Goal: Check status: Check status

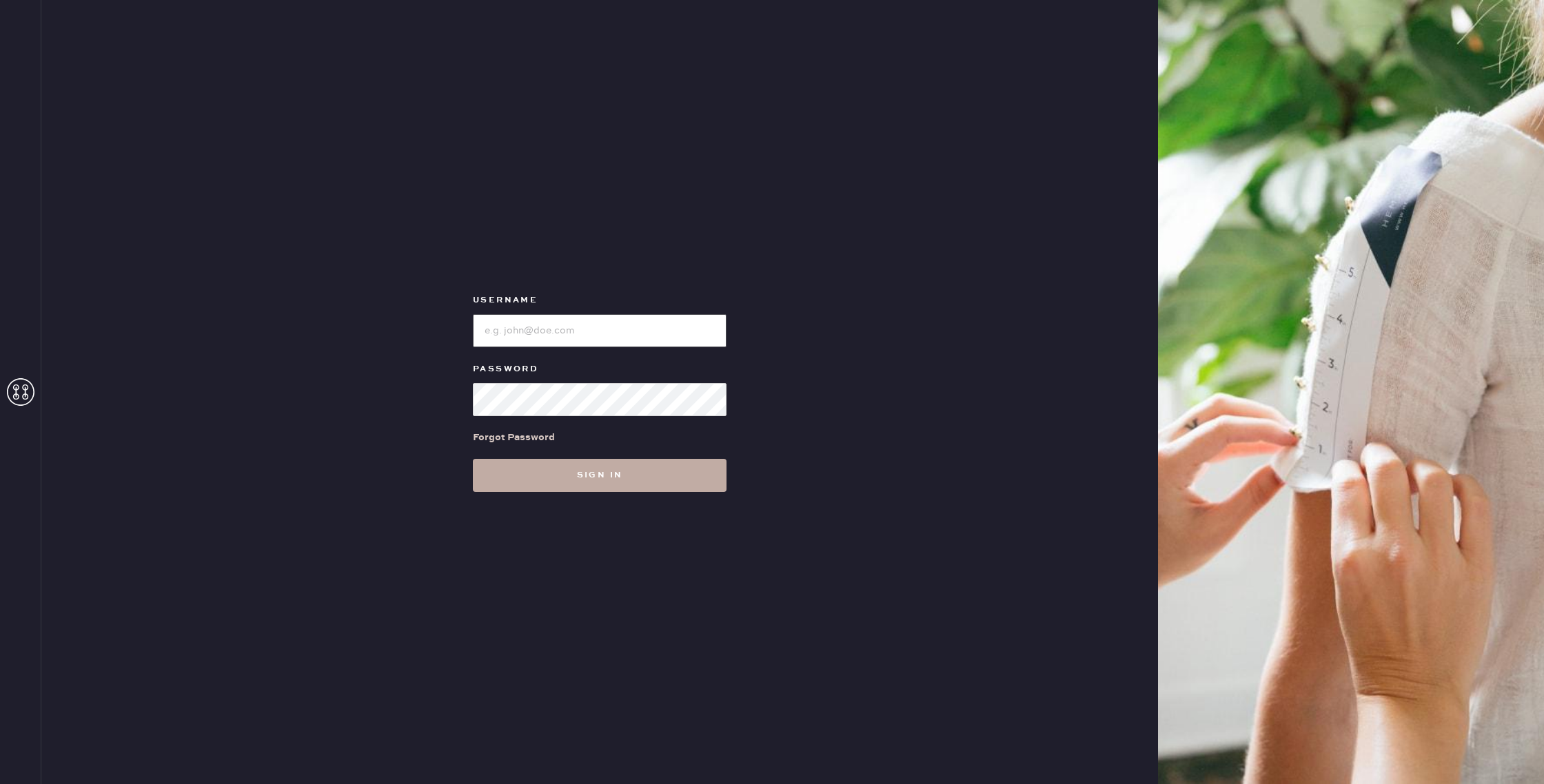
type input "reformationhenderson"
click at [550, 489] on button "Sign in" at bounding box center [600, 475] width 254 height 33
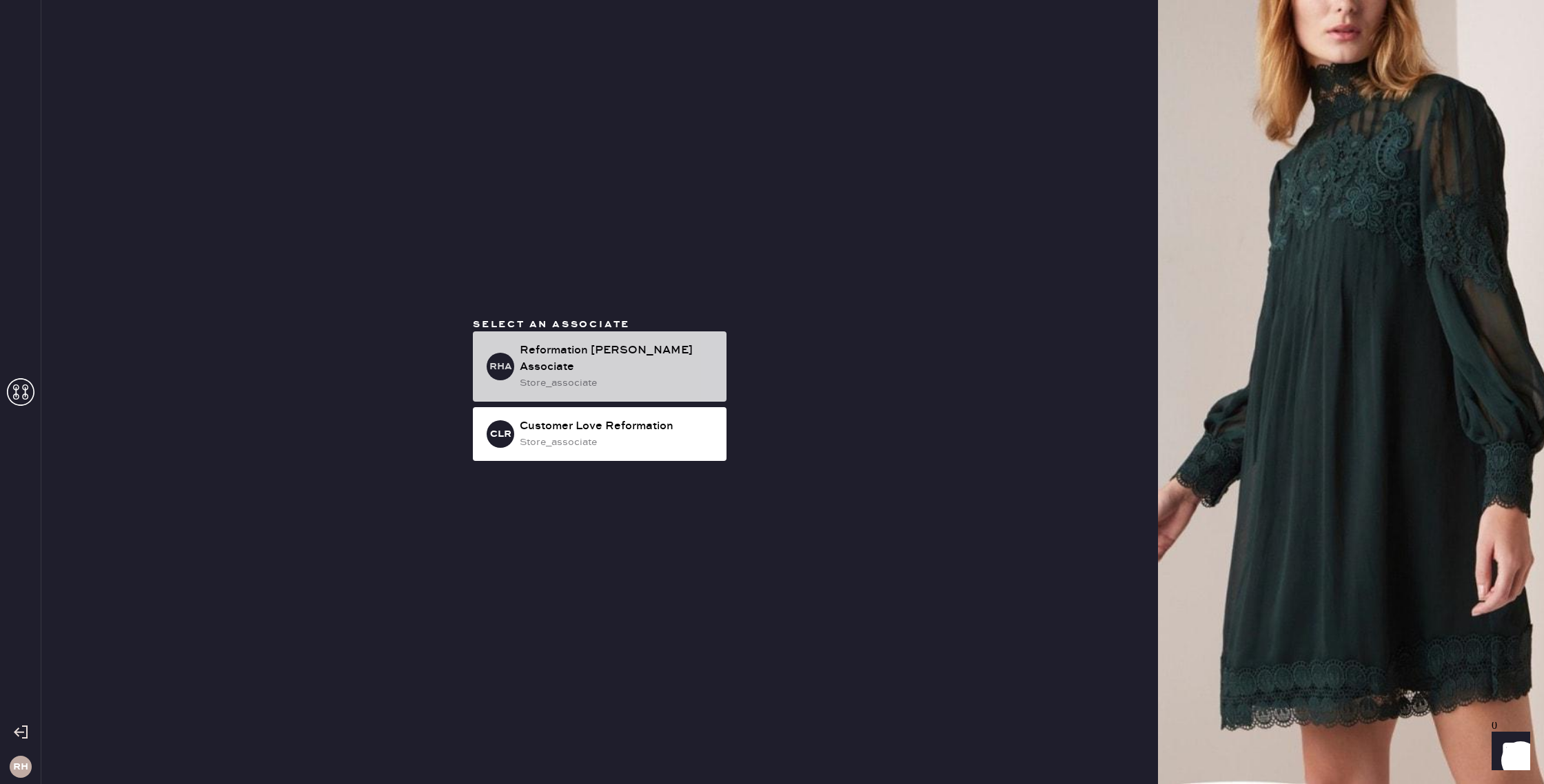
click at [646, 354] on div "Reformation [PERSON_NAME] Associate" at bounding box center [617, 359] width 196 height 33
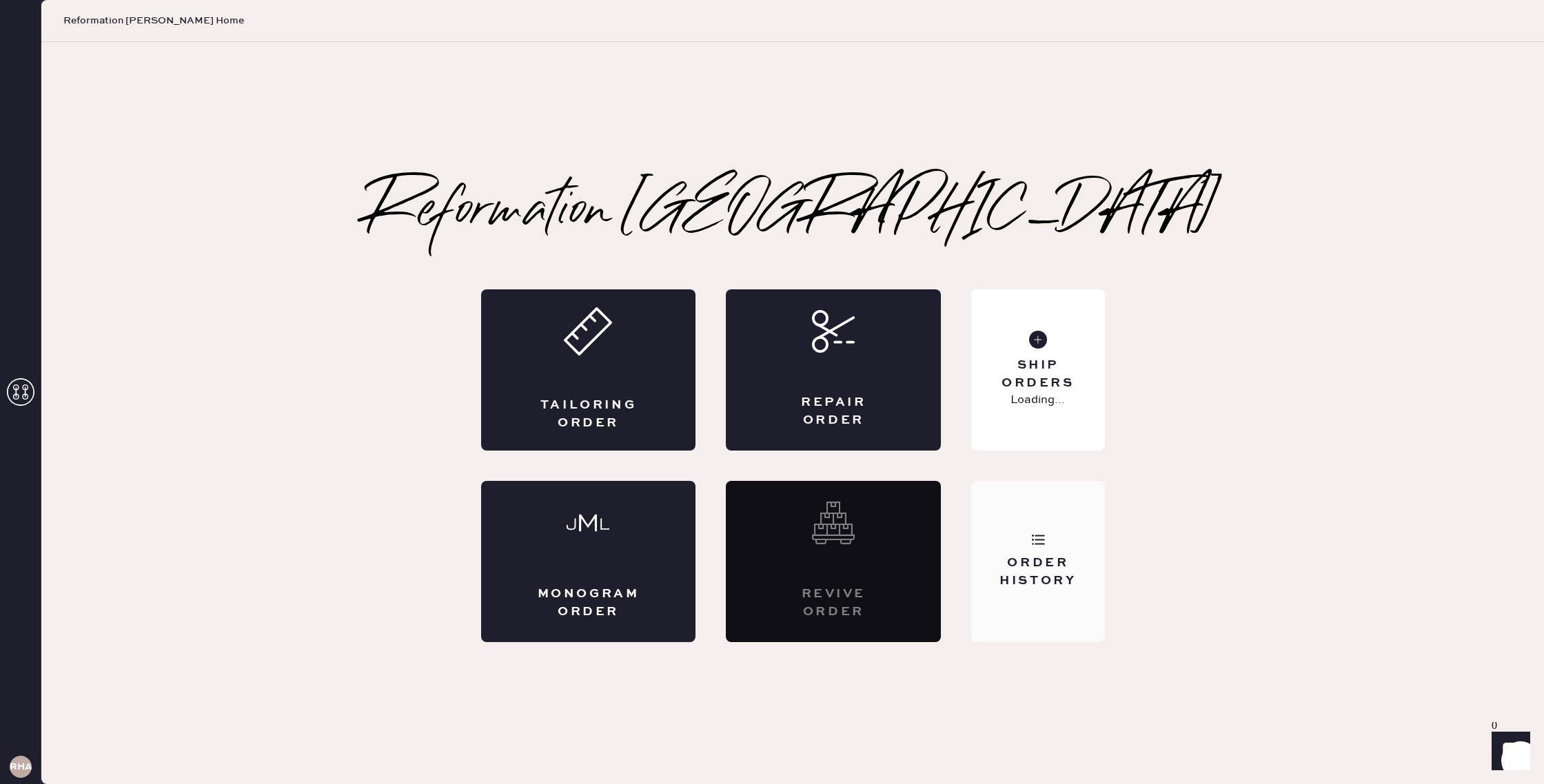
click at [1048, 548] on div "Order History" at bounding box center [1038, 562] width 133 height 161
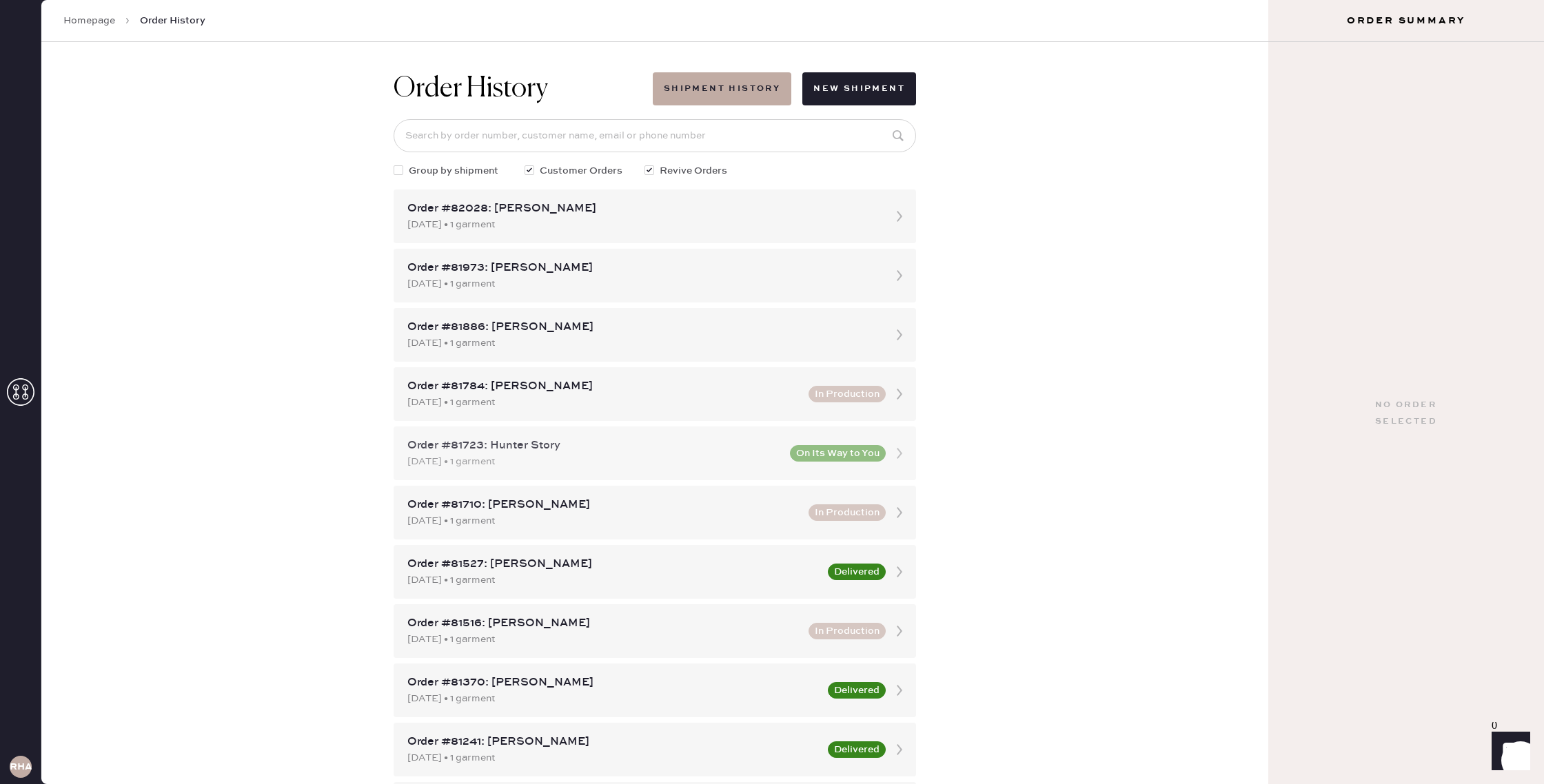
click at [747, 454] on div "[DATE] • 1 garment" at bounding box center [595, 462] width 375 height 15
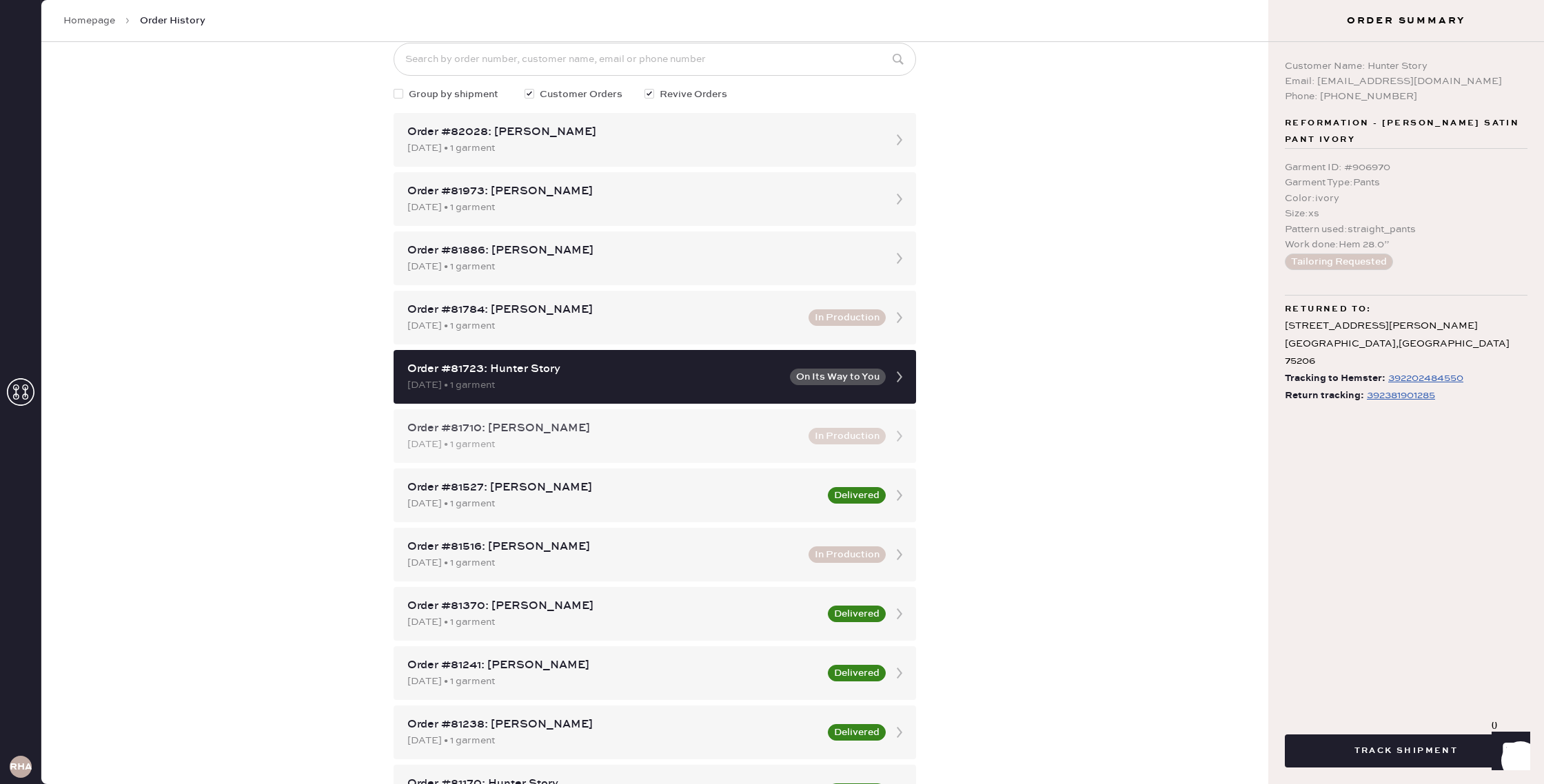
scroll to position [85, 0]
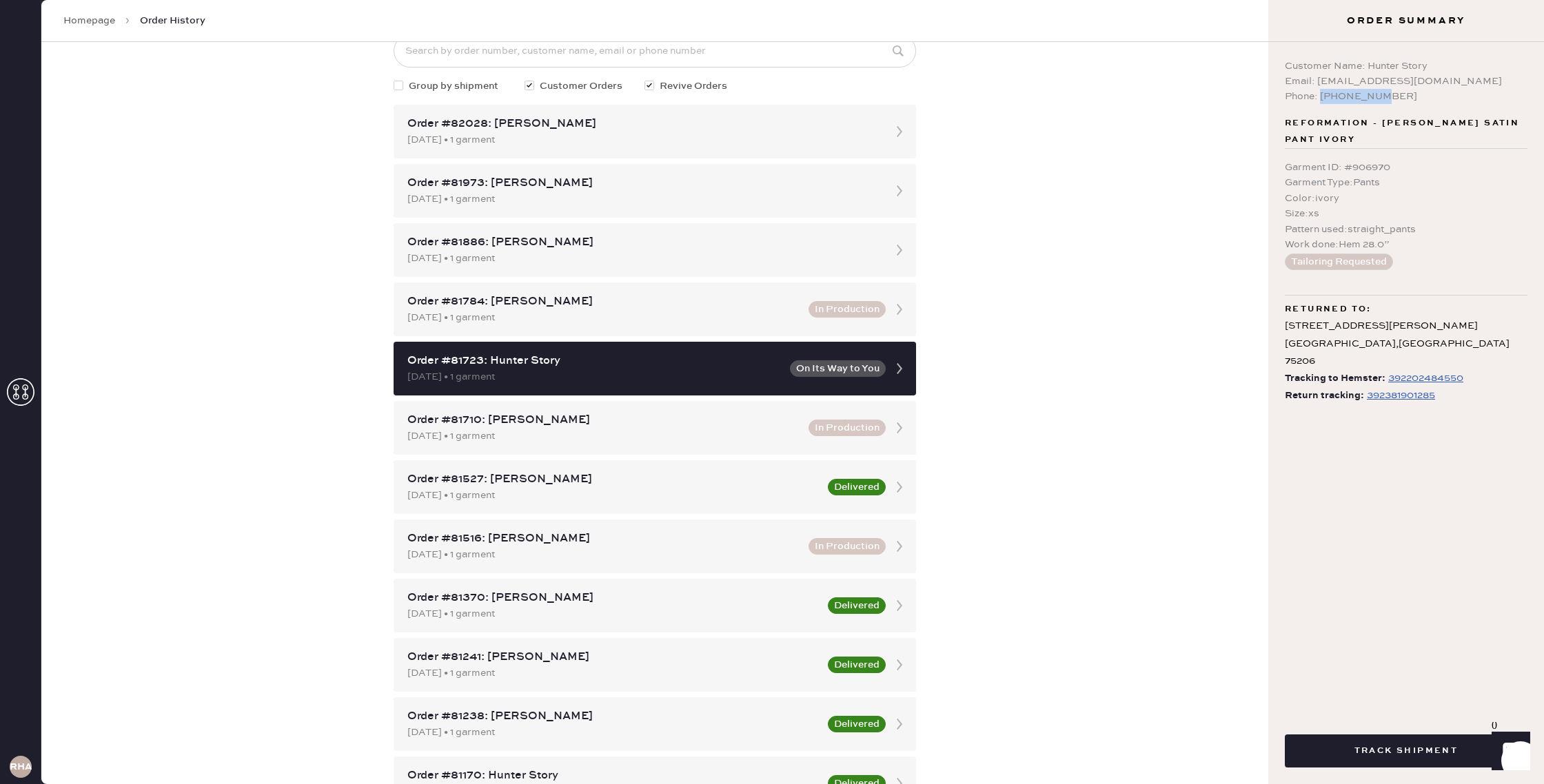
drag, startPoint x: 1392, startPoint y: 98, endPoint x: 1322, endPoint y: 98, distance: 70.0
click at [1322, 98] on div "Phone: [PHONE_NUMBER]" at bounding box center [1406, 96] width 243 height 15
copy div "4058636755"
drag, startPoint x: 1408, startPoint y: 100, endPoint x: 1391, endPoint y: 97, distance: 17.3
click at [1405, 99] on div "Phone: [PHONE_NUMBER]" at bounding box center [1406, 96] width 243 height 15
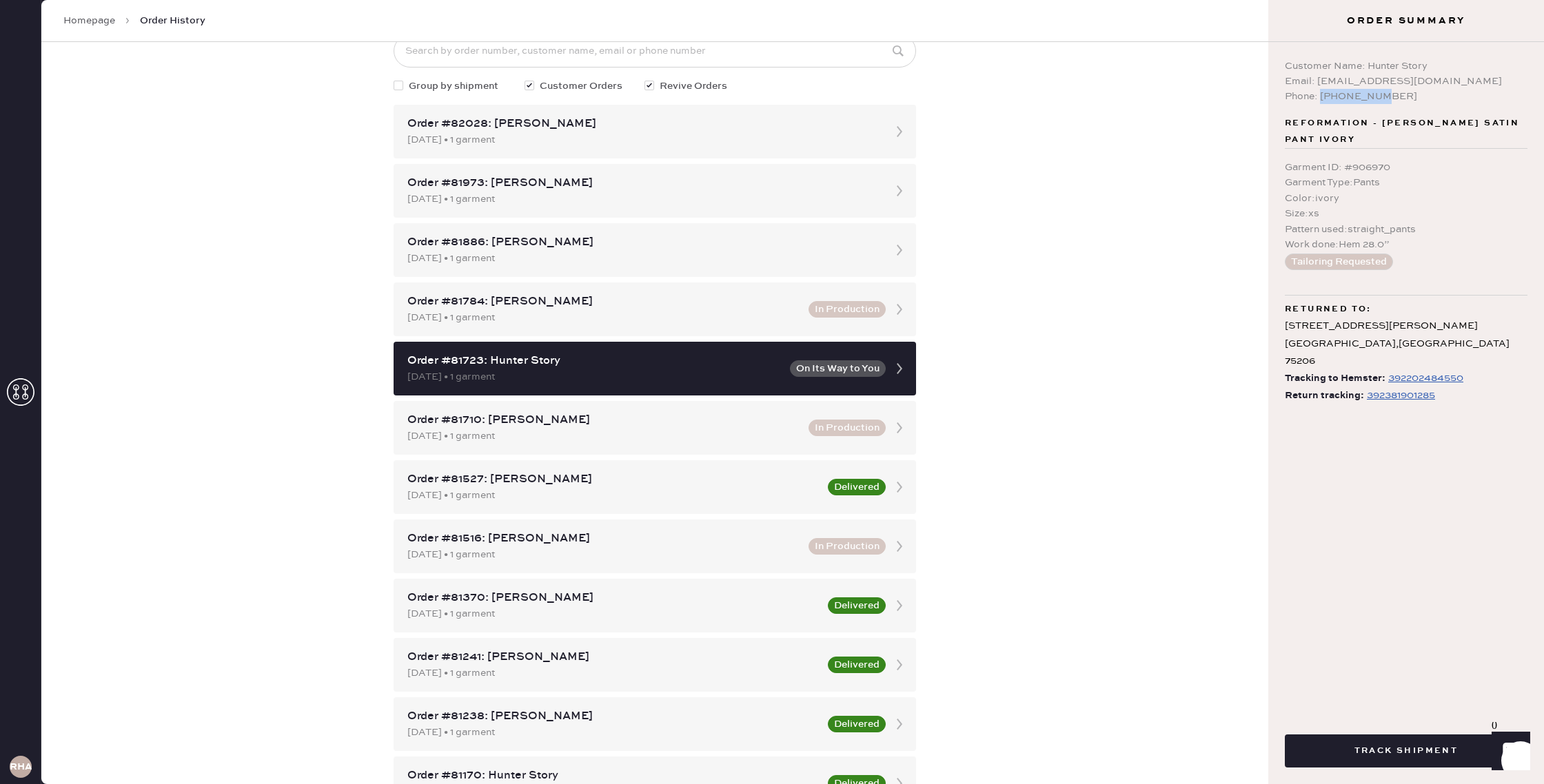
drag, startPoint x: 1387, startPoint y: 97, endPoint x: 1322, endPoint y: 99, distance: 65.0
click at [1322, 99] on div "Phone: [PHONE_NUMBER]" at bounding box center [1406, 96] width 243 height 15
copy div "4058636755"
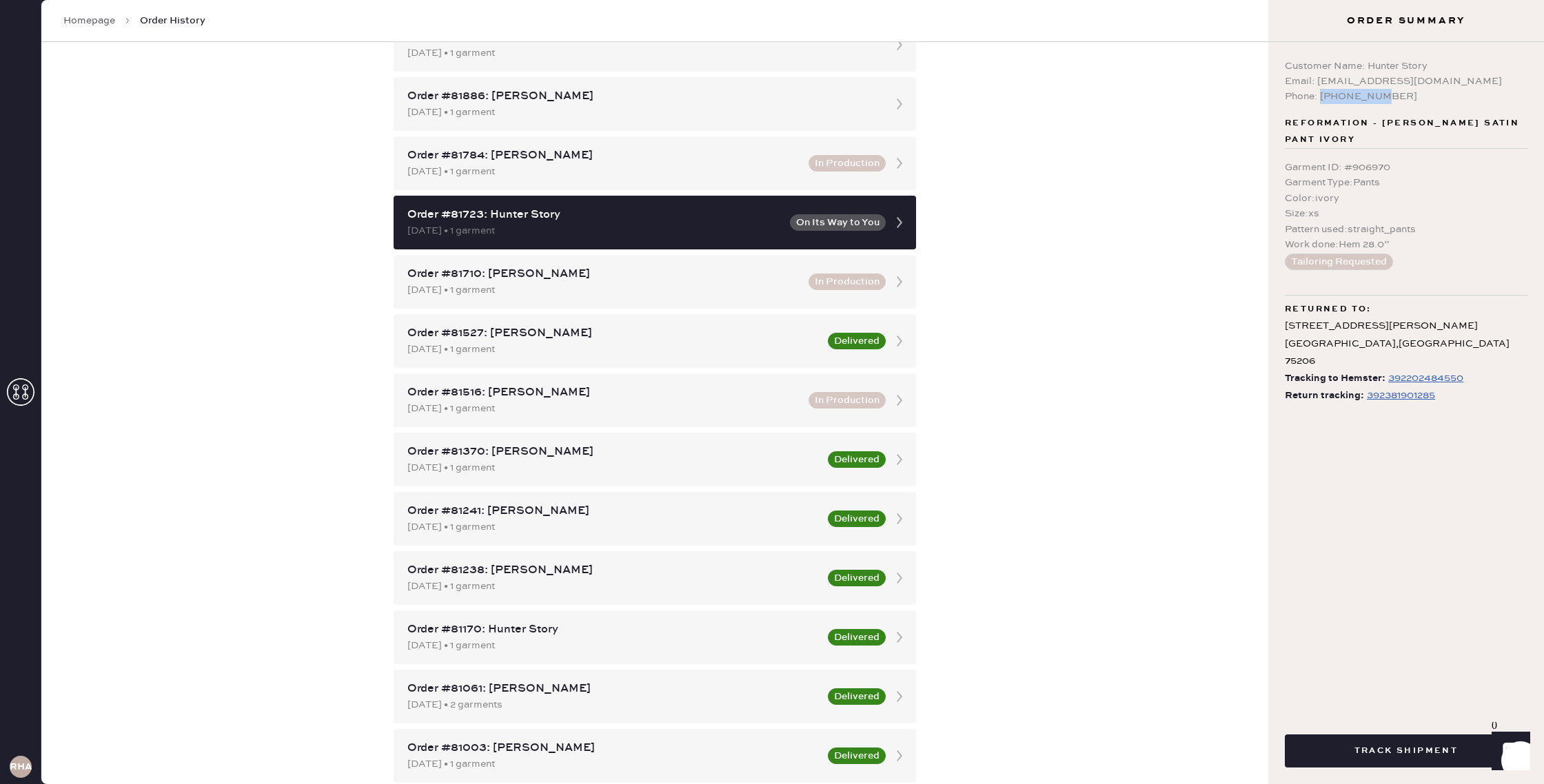
scroll to position [43, 0]
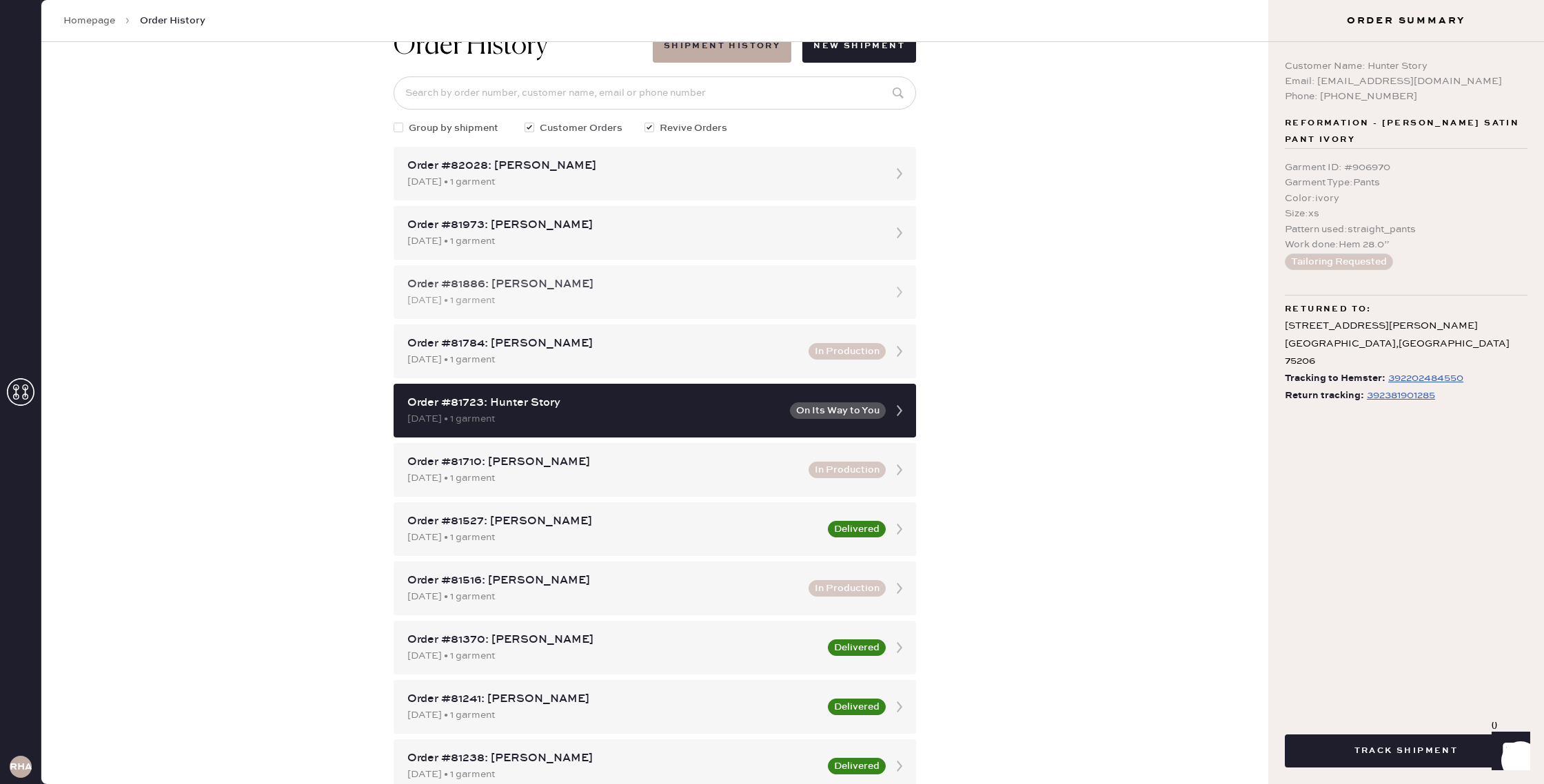
click at [537, 286] on div "Order #81886: [PERSON_NAME]" at bounding box center [643, 284] width 470 height 16
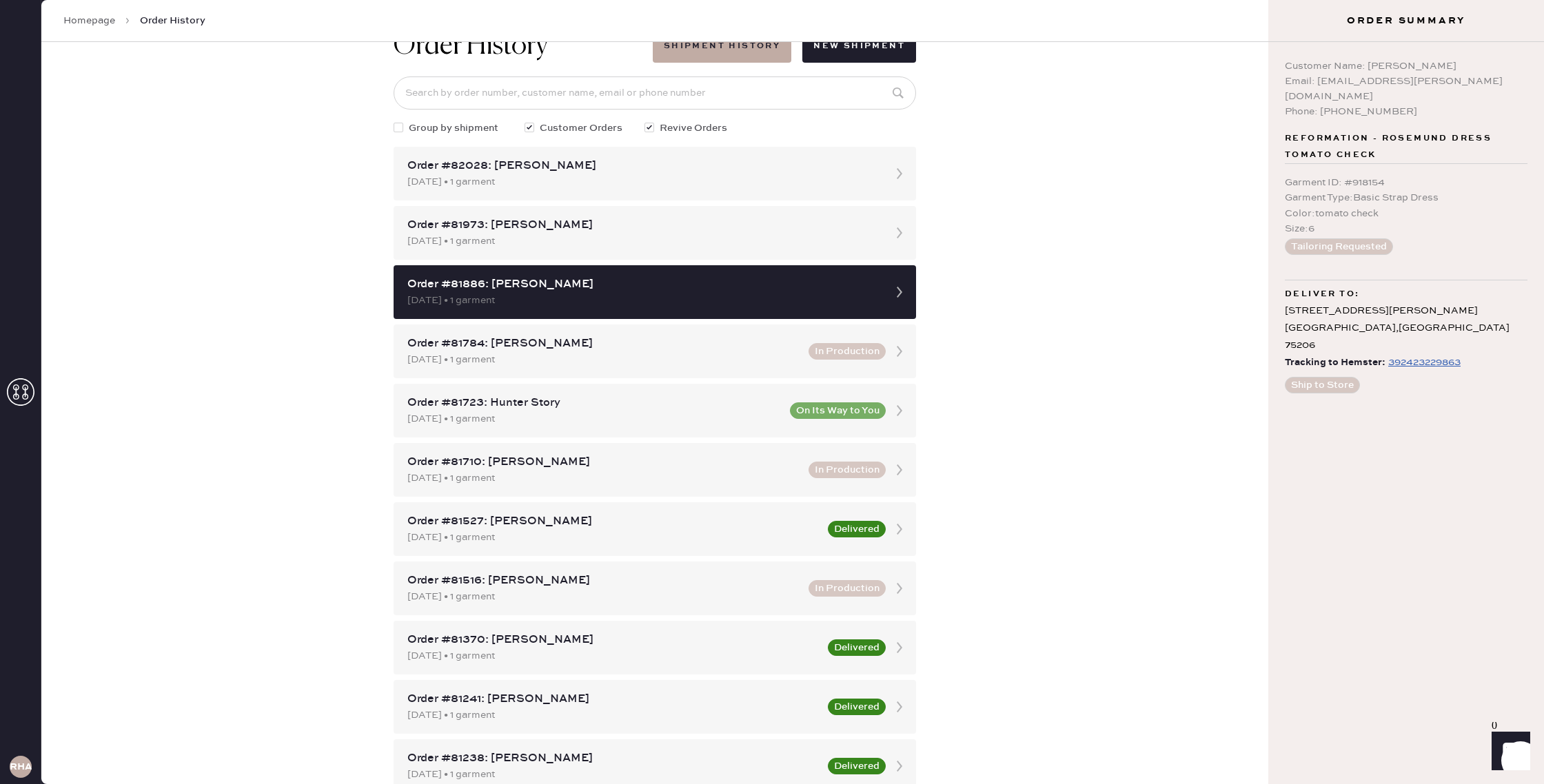
click at [1393, 354] on div "392423229863" at bounding box center [1424, 363] width 72 height 16
